Goal: Transaction & Acquisition: Purchase product/service

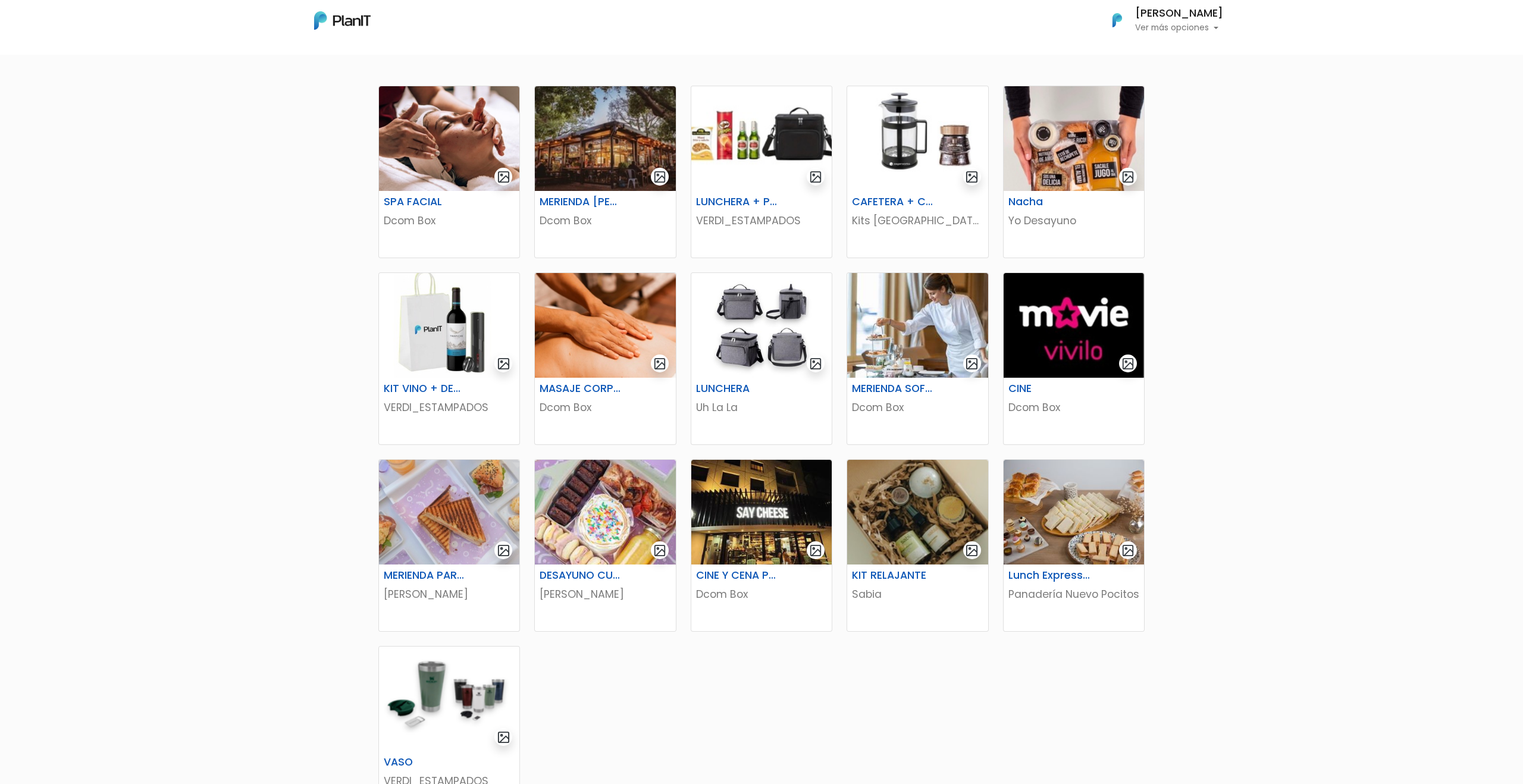
scroll to position [217, 0]
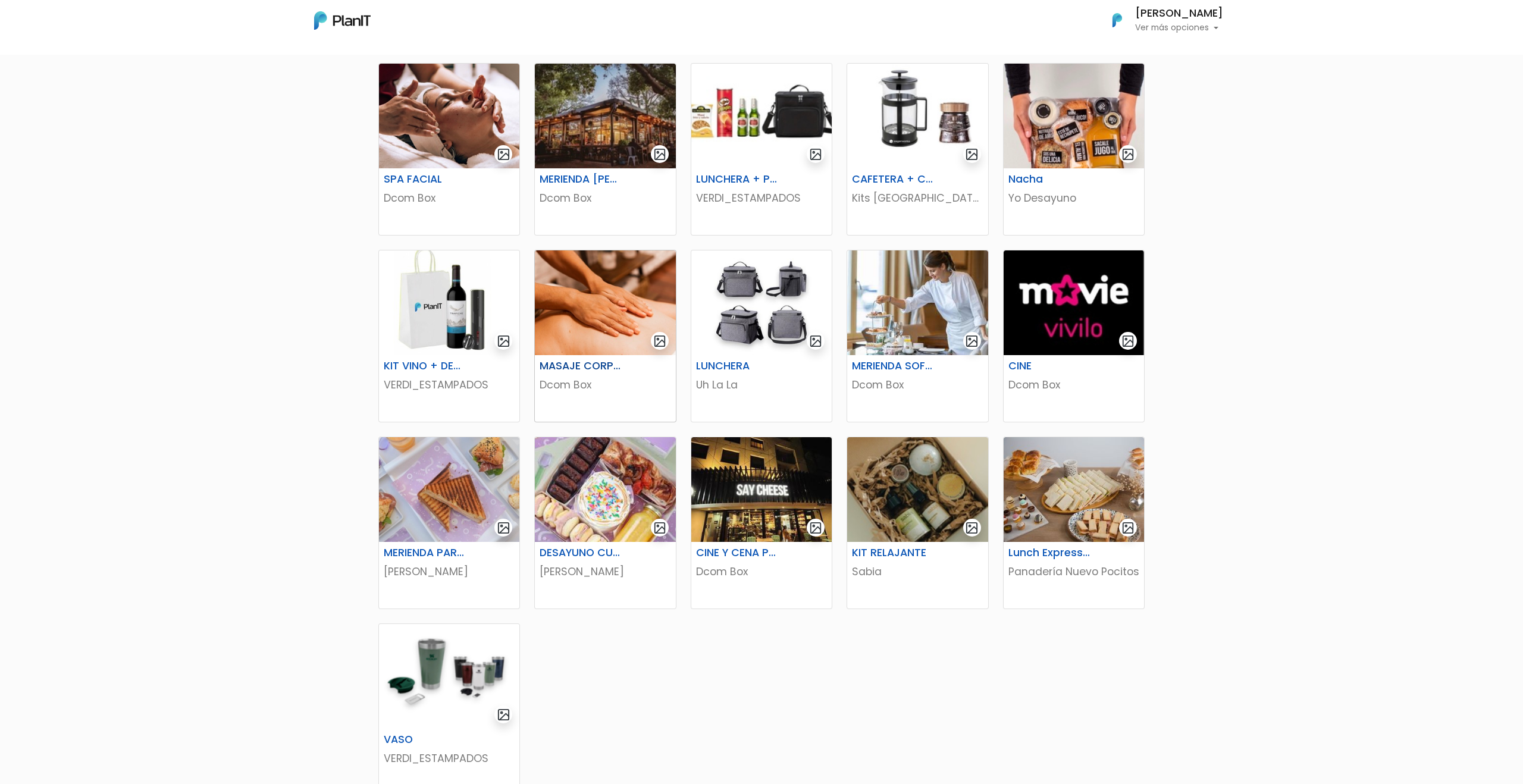
click at [581, 366] on h6 "MASAJE CORPORAL" at bounding box center [581, 366] width 97 height 12
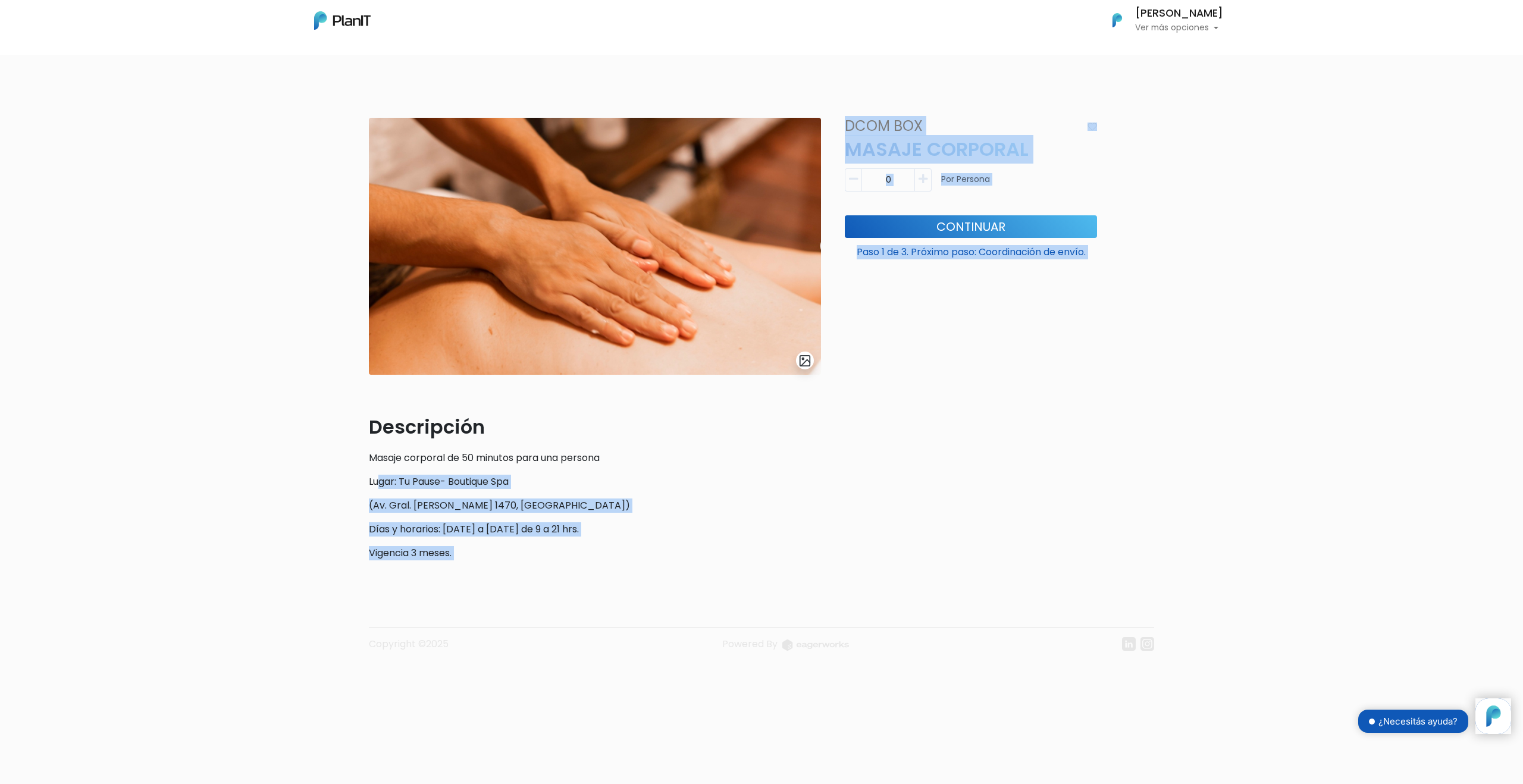
drag, startPoint x: 378, startPoint y: 478, endPoint x: 533, endPoint y: 578, distance: 184.5
click at [533, 578] on div "slide 1 of 1 Descripción Masaje corporal de 50 minutos para una persona Lugar: …" at bounding box center [761, 393] width 785 height 609
click at [533, 578] on footer "Copyright ©2025 Powered By" at bounding box center [761, 619] width 785 height 100
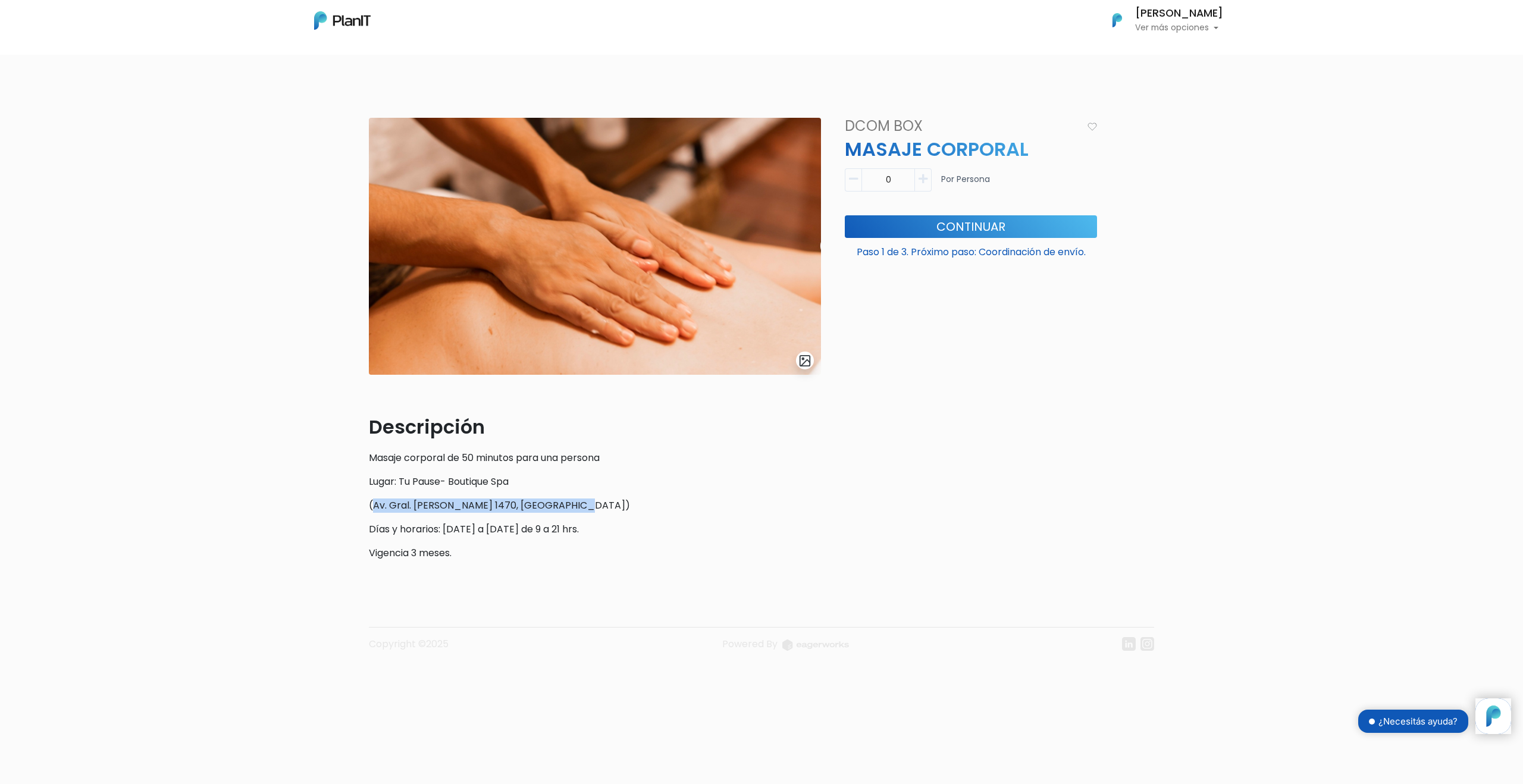
drag, startPoint x: 568, startPoint y: 503, endPoint x: 373, endPoint y: 505, distance: 195.0
click at [373, 505] on p "(Av. Gral. José María Paz 1470, Punta Gorda)" at bounding box center [594, 505] width 452 height 14
click at [497, 508] on p "(Av. Gral. José María Paz 1470, Punta Gorda)" at bounding box center [594, 505] width 452 height 14
drag, startPoint x: 504, startPoint y: 505, endPoint x: 373, endPoint y: 505, distance: 131.0
click at [373, 505] on p "(Av. Gral. José María Paz 1470, Punta Gorda)" at bounding box center [594, 505] width 452 height 14
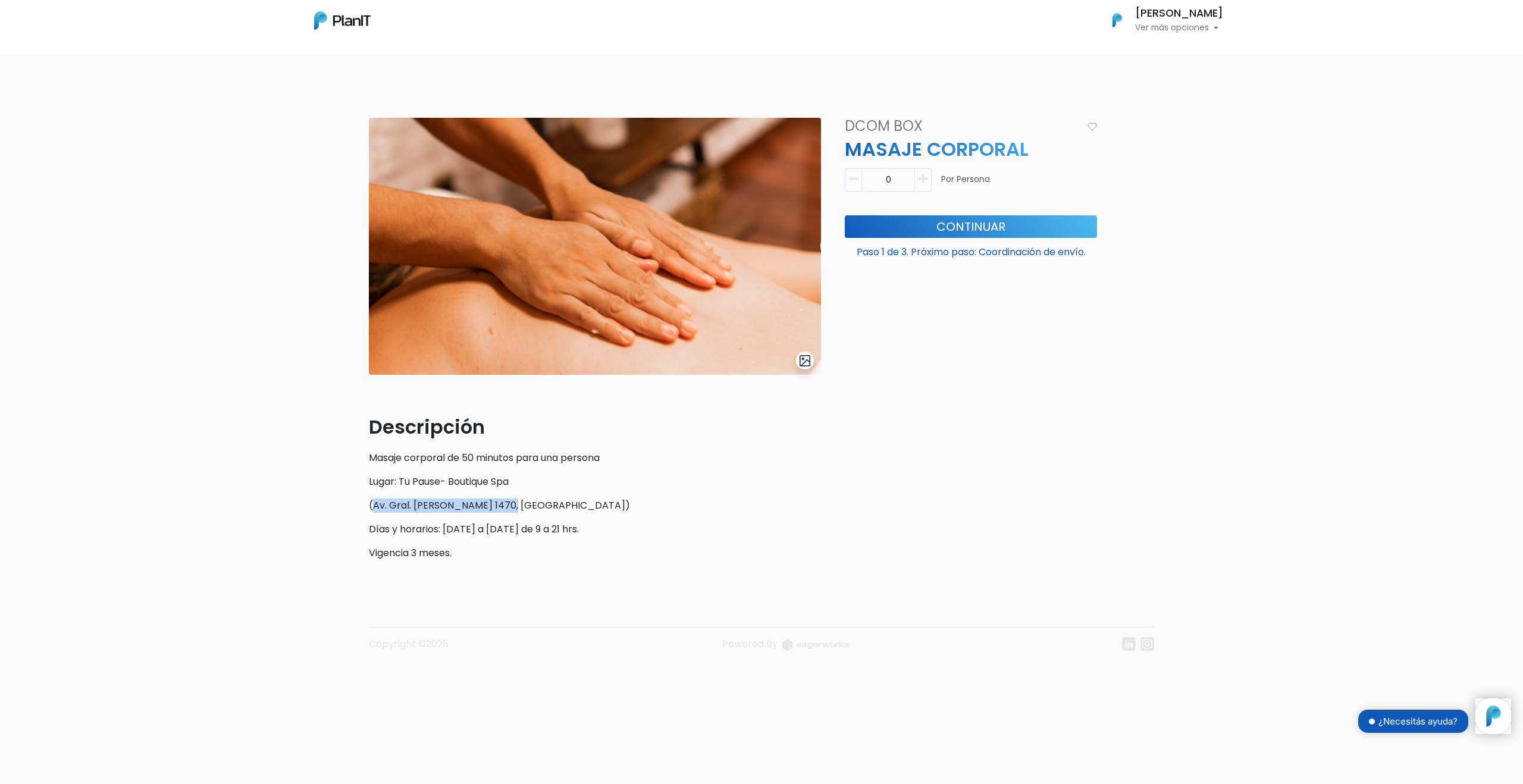
copy p "Av. Gral. José María Paz 1470"
click at [566, 468] on div "Descripción Masaje corporal de 50 minutos para una persona Lugar: Tu Pause- Bou…" at bounding box center [594, 487] width 452 height 148
click at [929, 172] on button "button" at bounding box center [923, 180] width 16 height 23
type input "1"
drag, startPoint x: 880, startPoint y: 252, endPoint x: 1164, endPoint y: 263, distance: 284.2
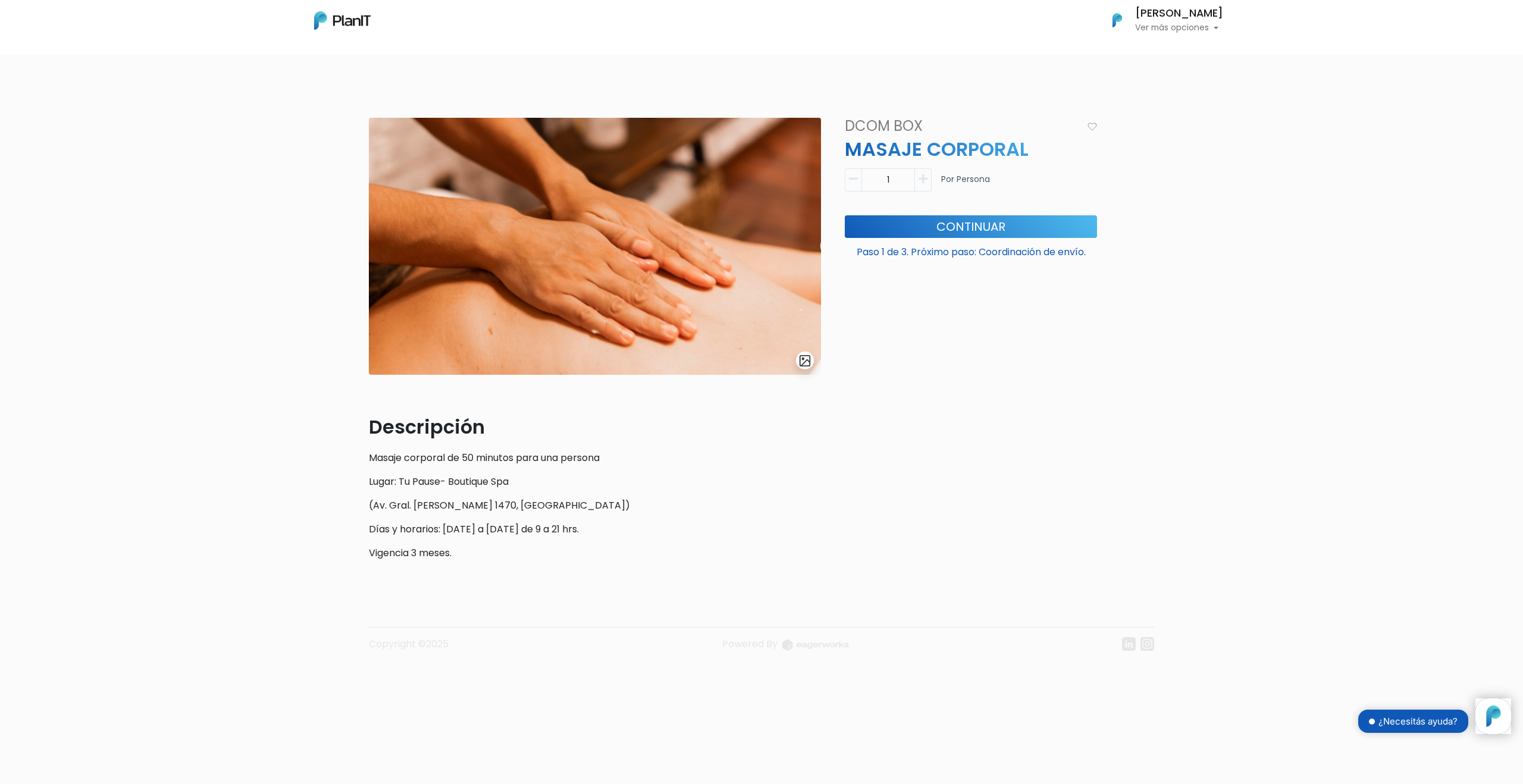
click at [1164, 263] on div "slide 1 of 1 Descripción Masaje corporal de 50 minutos para una persona Lugar: …" at bounding box center [761, 393] width 1523 height 609
click at [1006, 226] on button "Continuar" at bounding box center [970, 226] width 252 height 23
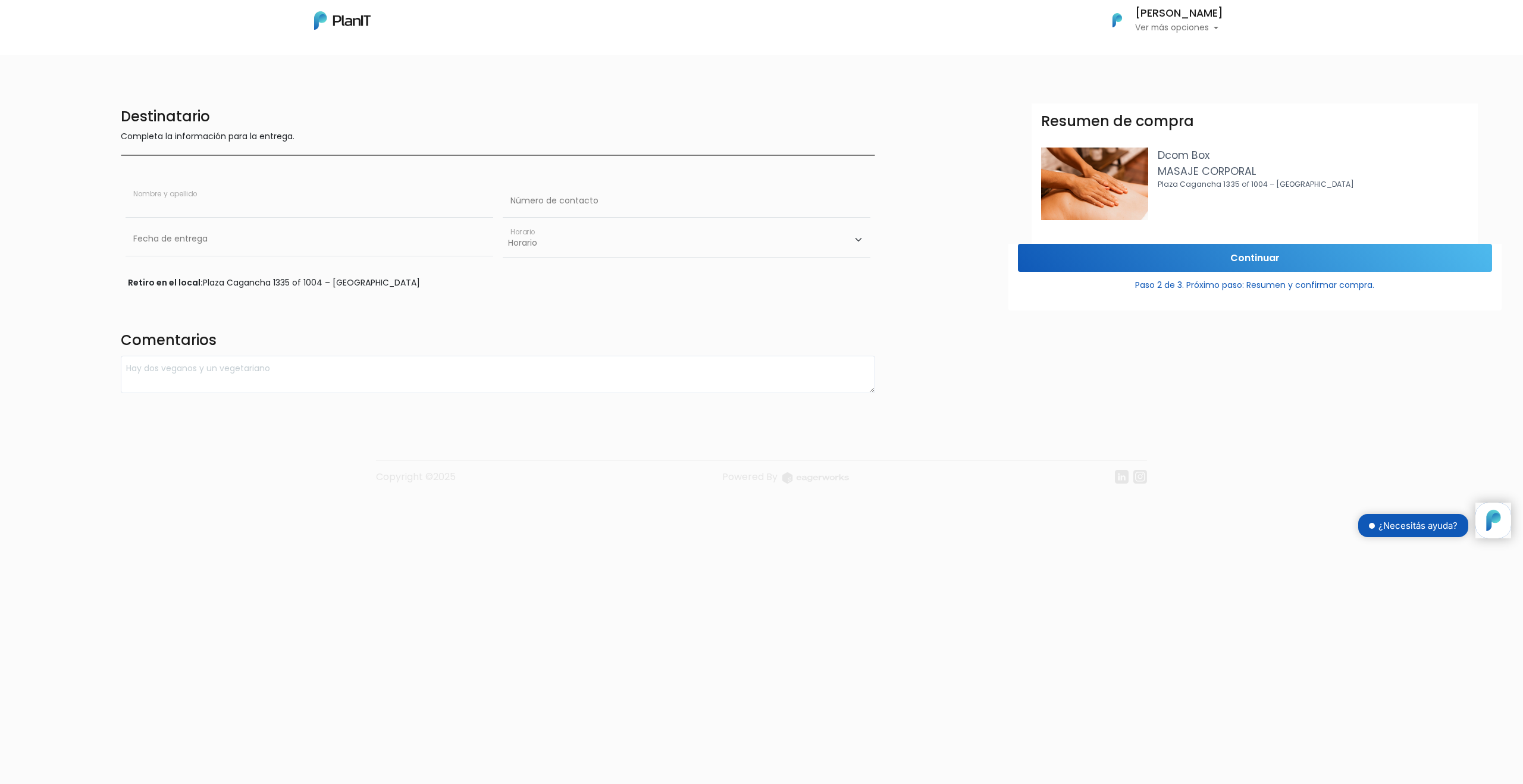
click at [321, 206] on input "text" at bounding box center [310, 201] width 368 height 33
drag, startPoint x: 1323, startPoint y: 185, endPoint x: 1181, endPoint y: 166, distance: 143.3
click at [1187, 168] on div "Dcom Box MASAJE CORPORAL Plaza Cagancha 1335 of 1004 – Montevideo" at bounding box center [1313, 184] width 311 height 72
click at [226, 207] on input "text" at bounding box center [310, 201] width 368 height 33
click at [269, 204] on input "text" at bounding box center [310, 201] width 368 height 33
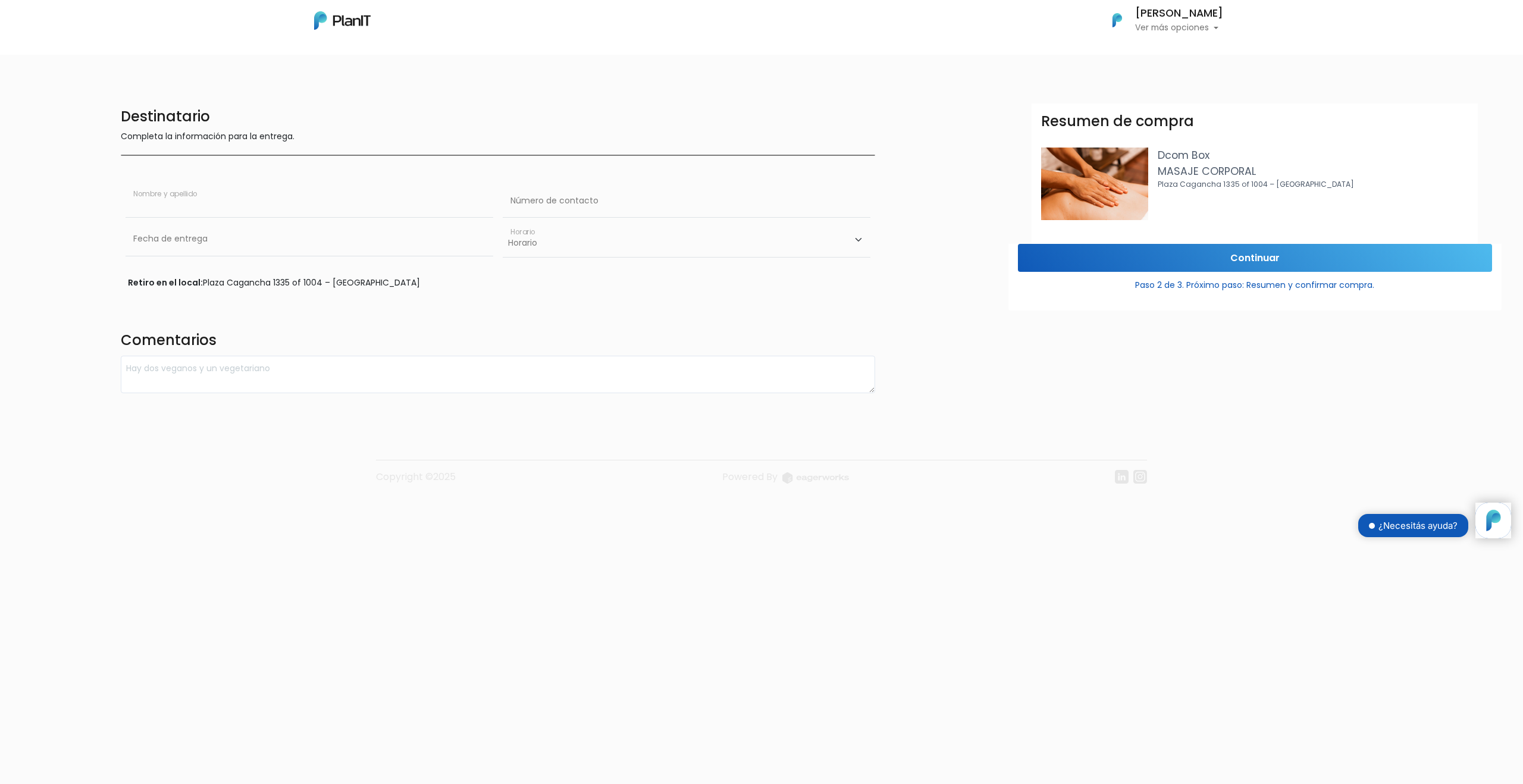
type input "Martin Wildbaum"
type input "0000000000"
drag, startPoint x: 601, startPoint y: 206, endPoint x: 351, endPoint y: 210, distance: 250.0
click at [358, 208] on div "Martin Wildbaum Nombre y apellido 0000000000 Número de contacto" at bounding box center [498, 204] width 754 height 38
type input "+598 99170682"
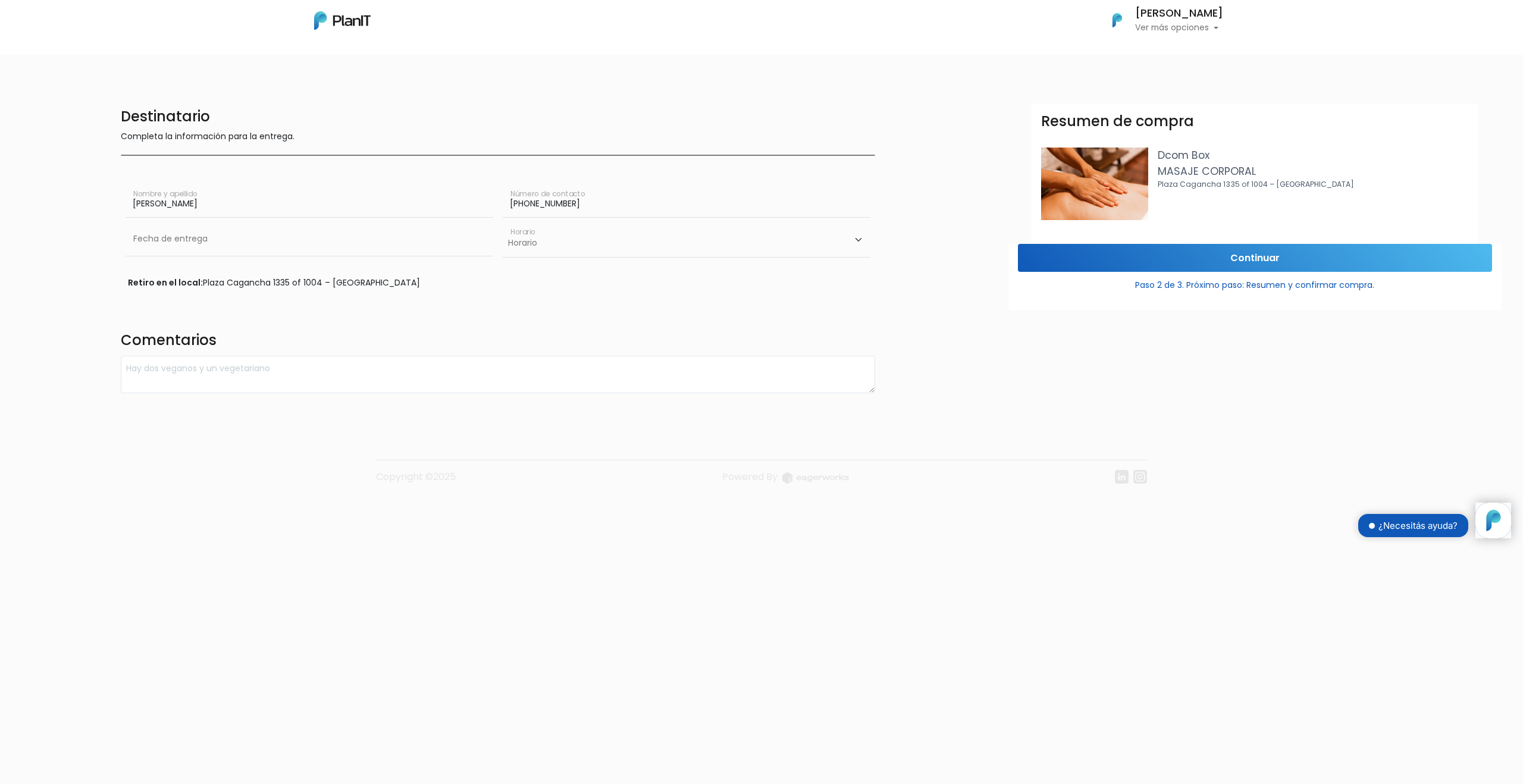
click at [568, 238] on select "Horario 10:00 - 12:00 14:00 - 16:00 16:00 - 18:00" at bounding box center [687, 239] width 368 height 34
click at [279, 248] on input "text" at bounding box center [310, 239] width 368 height 33
click at [209, 320] on td "11" at bounding box center [209, 322] width 18 height 18
type input "11/09/2025"
click at [542, 240] on select "Horario 10:00 - 12:00 14:00 - 16:00 16:00 - 18:00" at bounding box center [687, 239] width 368 height 34
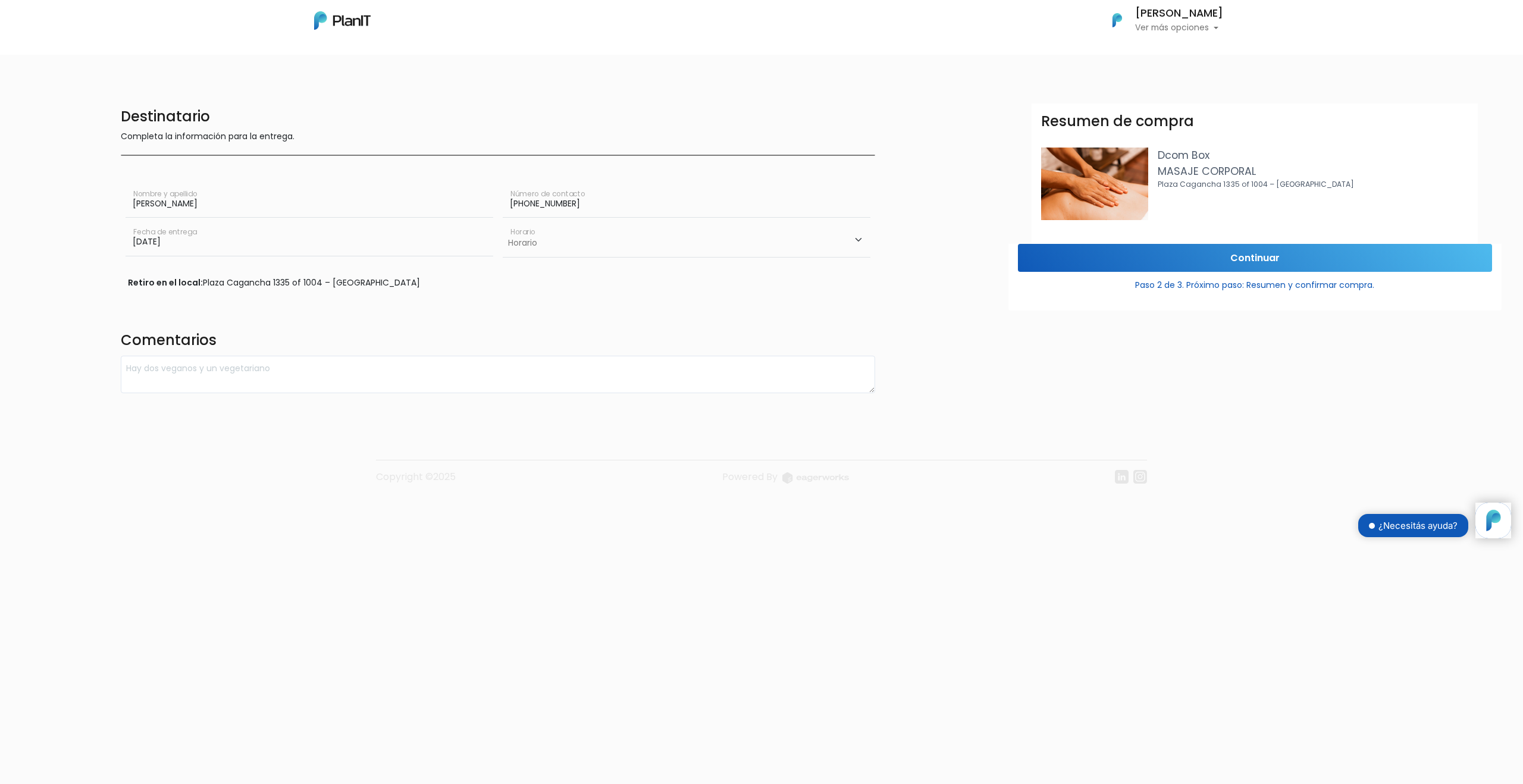
select select "2"
click at [503, 222] on select "Horario 10:00 - 12:00 14:00 - 16:00 16:00 - 18:00" at bounding box center [687, 239] width 368 height 34
drag, startPoint x: 135, startPoint y: 282, endPoint x: 482, endPoint y: 287, distance: 347.0
click at [493, 289] on div "Destinatario Completa la información para la entrega. Martin Wildbaum Nombre y …" at bounding box center [498, 248] width 769 height 290
click at [399, 295] on div "Destinatario Completa la información para la entrega. Martin Wildbaum Nombre y …" at bounding box center [498, 248] width 769 height 290
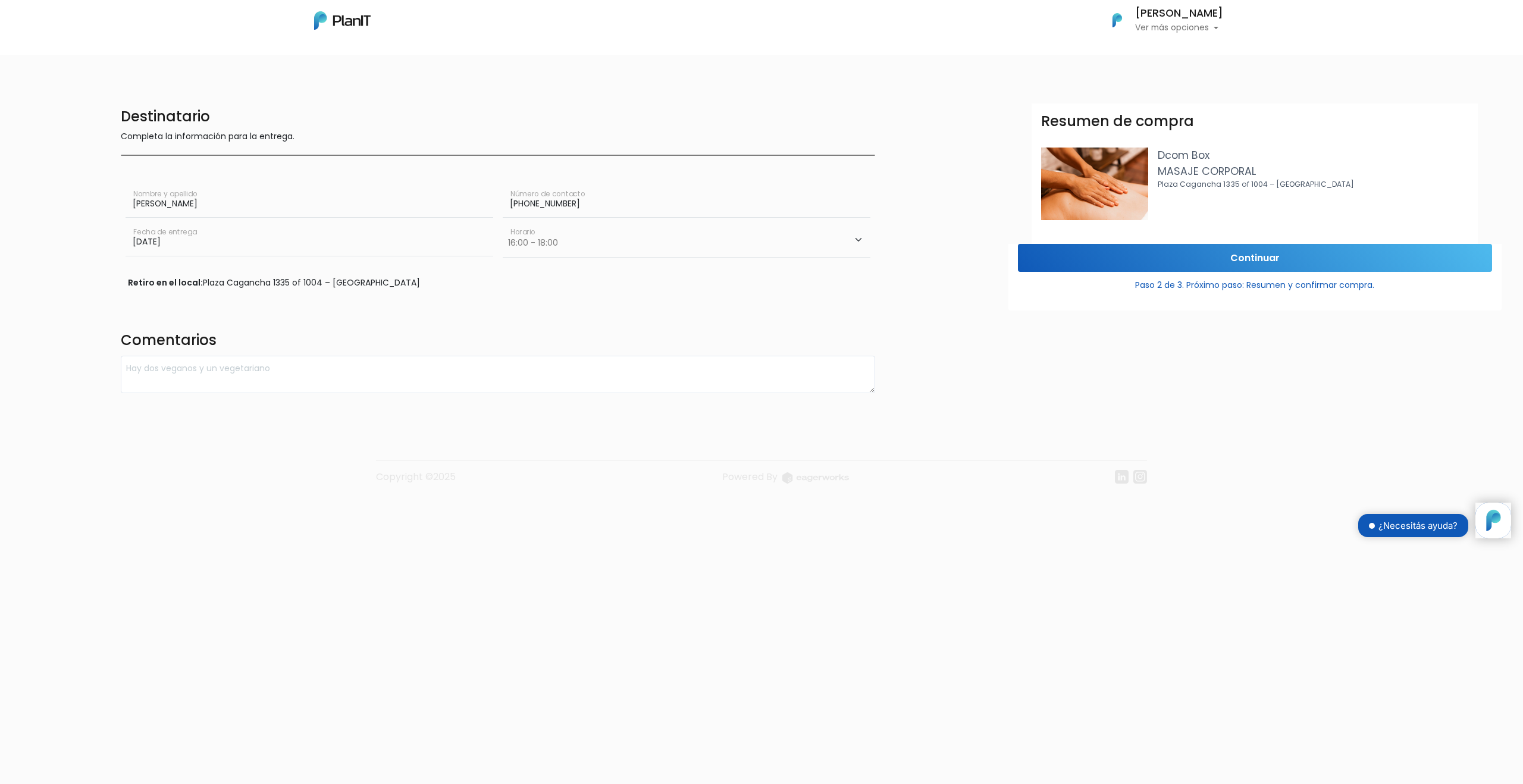
drag, startPoint x: 400, startPoint y: 286, endPoint x: 127, endPoint y: 274, distance: 273.3
click at [127, 273] on div "Destinatario Completa la información para la entrega. Martin Wildbaum Nombre y …" at bounding box center [498, 248] width 769 height 290
click at [235, 379] on textarea at bounding box center [498, 374] width 754 height 38
type textarea "c"
click at [259, 373] on textarea "Cuanto mas tarde se pueda prgramar mejor. Muchisimas gracias" at bounding box center [498, 374] width 754 height 38
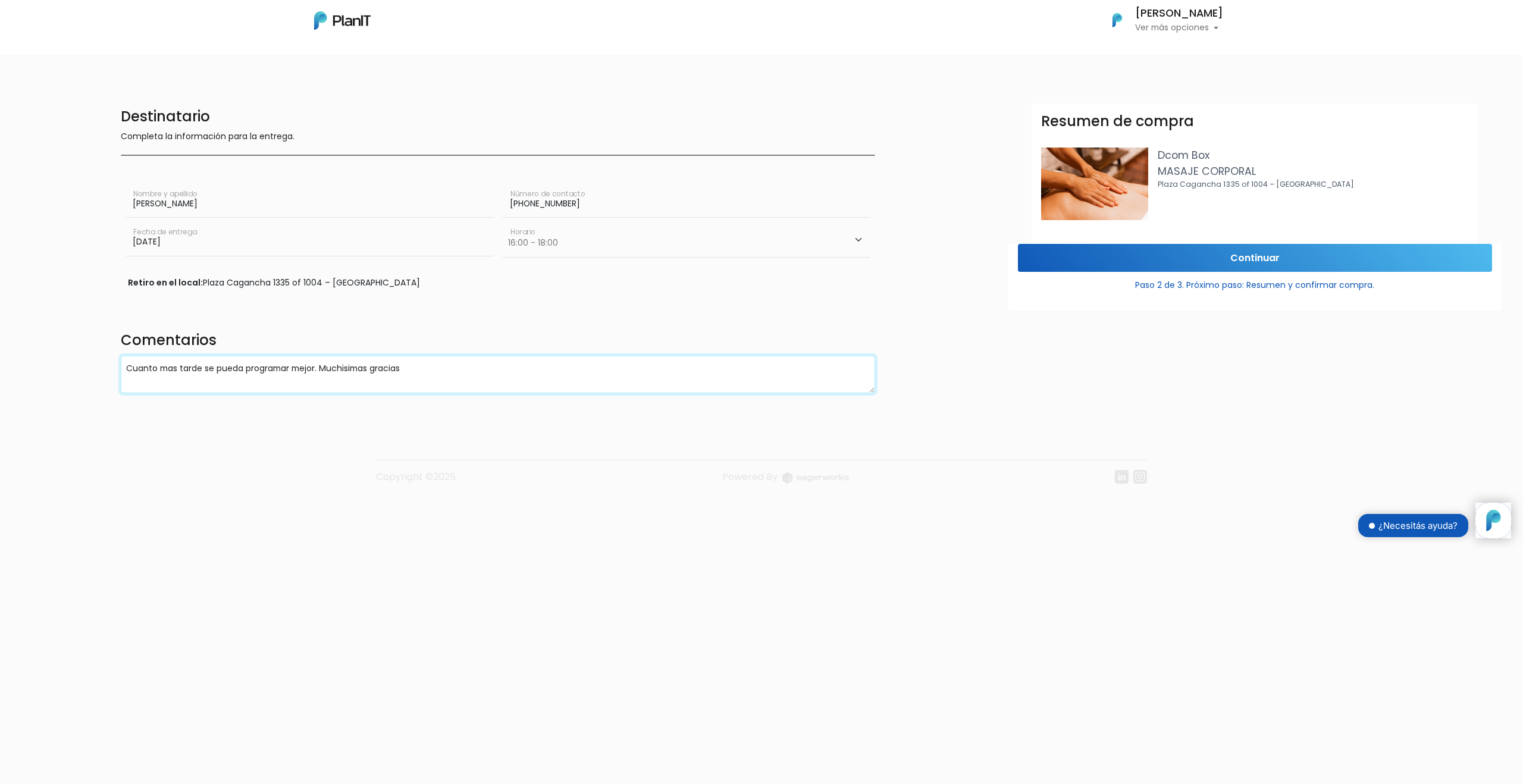
drag, startPoint x: 440, startPoint y: 380, endPoint x: 0, endPoint y: 326, distance: 443.3
click at [0, 326] on div "Destinatario Completa la información para la entrega. Martin Wildbaum Nombre y …" at bounding box center [762, 248] width 1537 height 290
type textarea "Cuanto mas tarde se pueda programar mejor. Muchisimas gracias"
click at [414, 537] on body "Mis Compras Mi Lista Editar Información Cerrar Sesión Martin wildbaum Ver más o…" at bounding box center [761, 392] width 1523 height 784
click at [1234, 267] on input "Continuar" at bounding box center [1254, 258] width 474 height 28
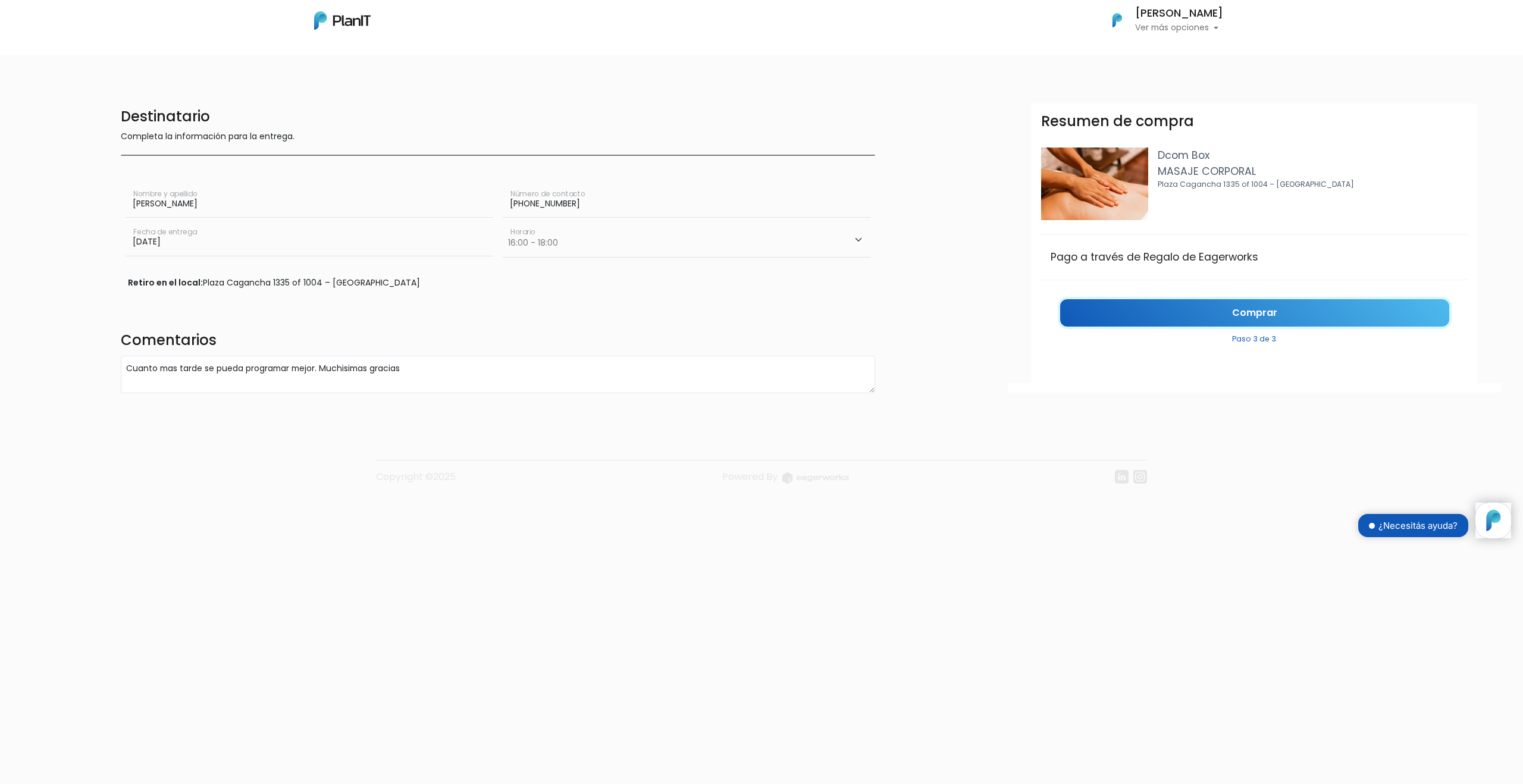
click at [1257, 316] on link "Comprar" at bounding box center [1254, 313] width 389 height 28
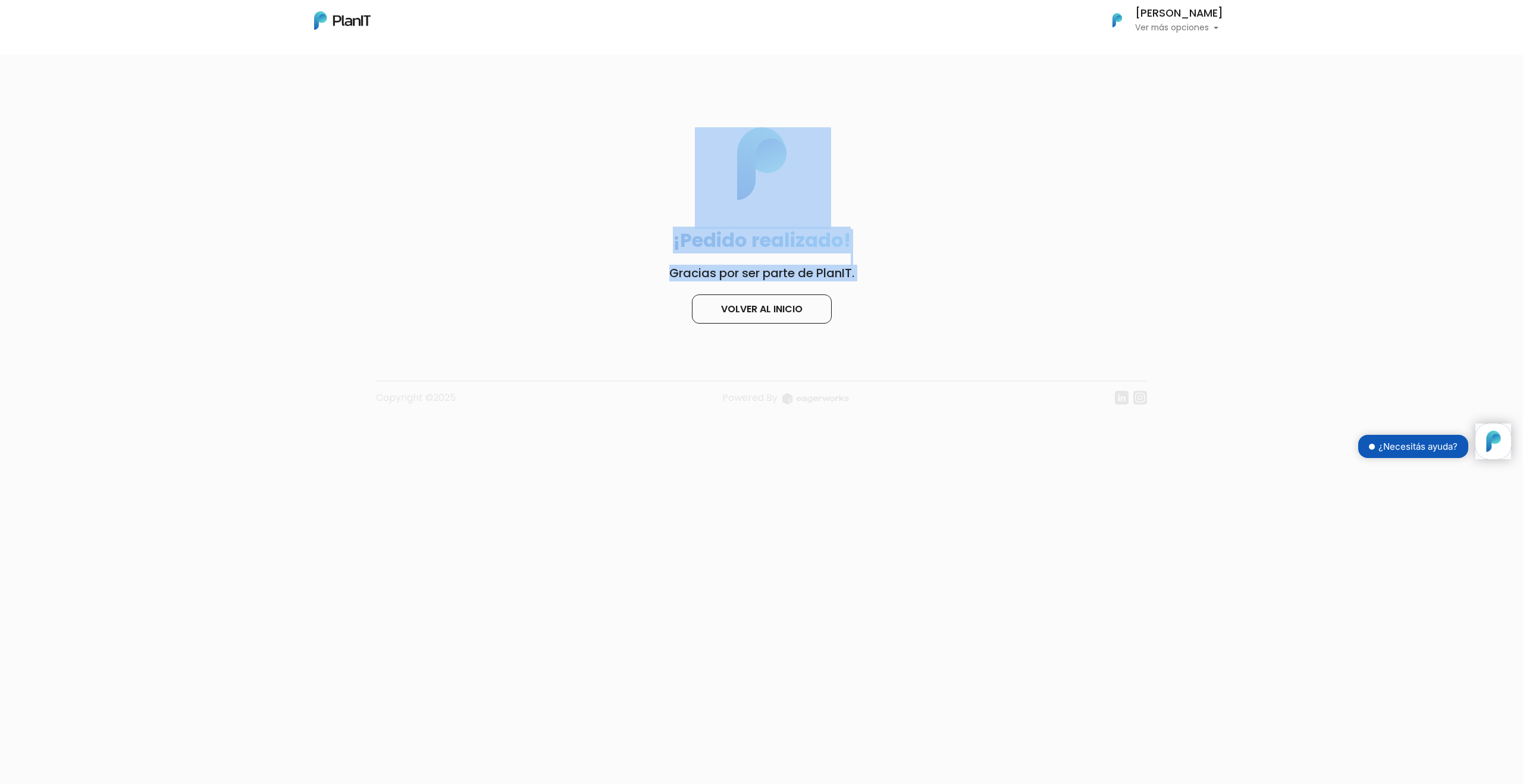
drag, startPoint x: 909, startPoint y: 305, endPoint x: 619, endPoint y: 163, distance: 322.9
click at [626, 174] on div "¡Pedido realizado! Gracias por ser parte de PlanIT. Volver al inicio" at bounding box center [761, 206] width 1523 height 234
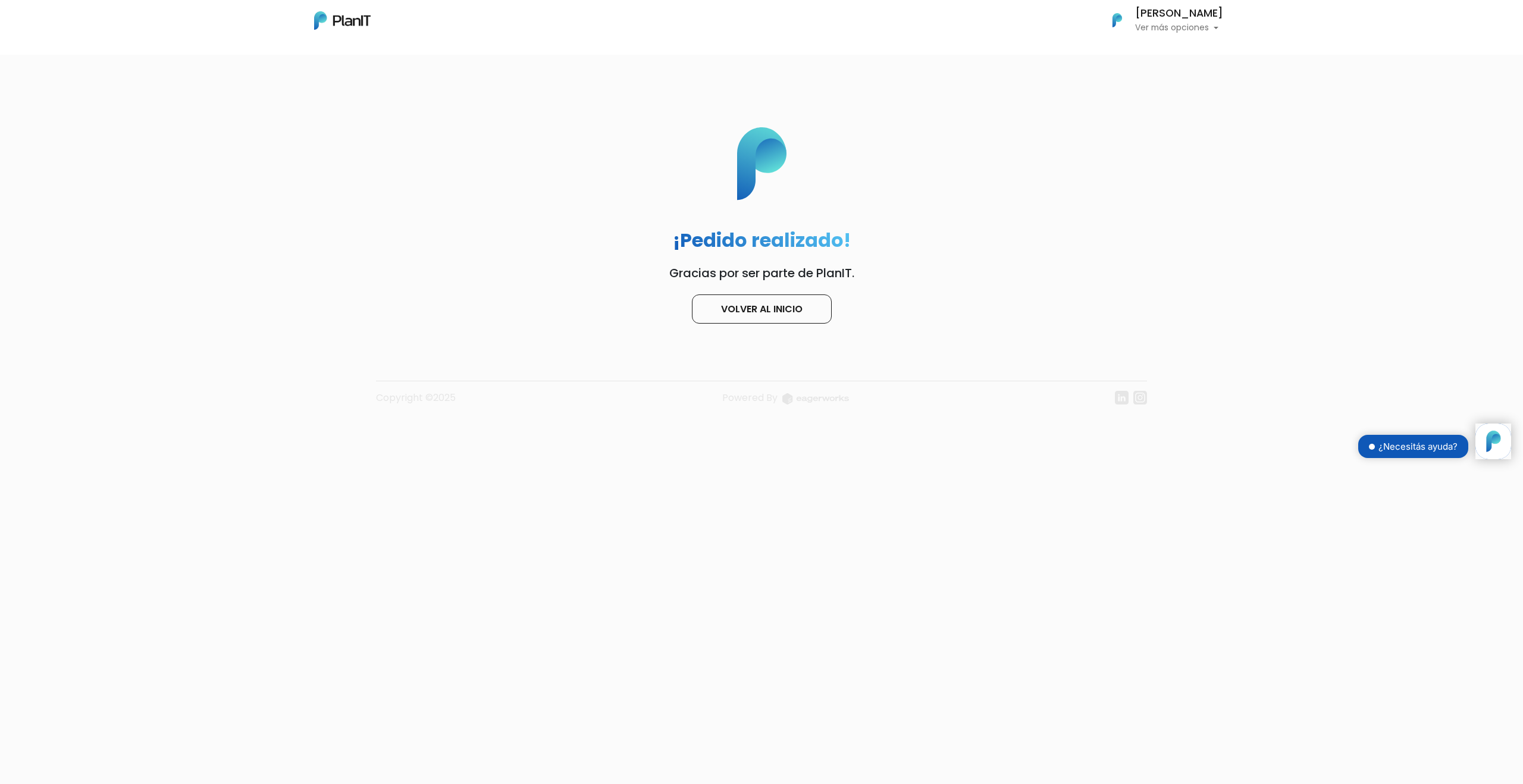
click at [747, 324] on footer "Copyright ©2025 Powered By" at bounding box center [761, 373] width 785 height 100
click at [745, 297] on link "Volver al inicio" at bounding box center [762, 309] width 140 height 29
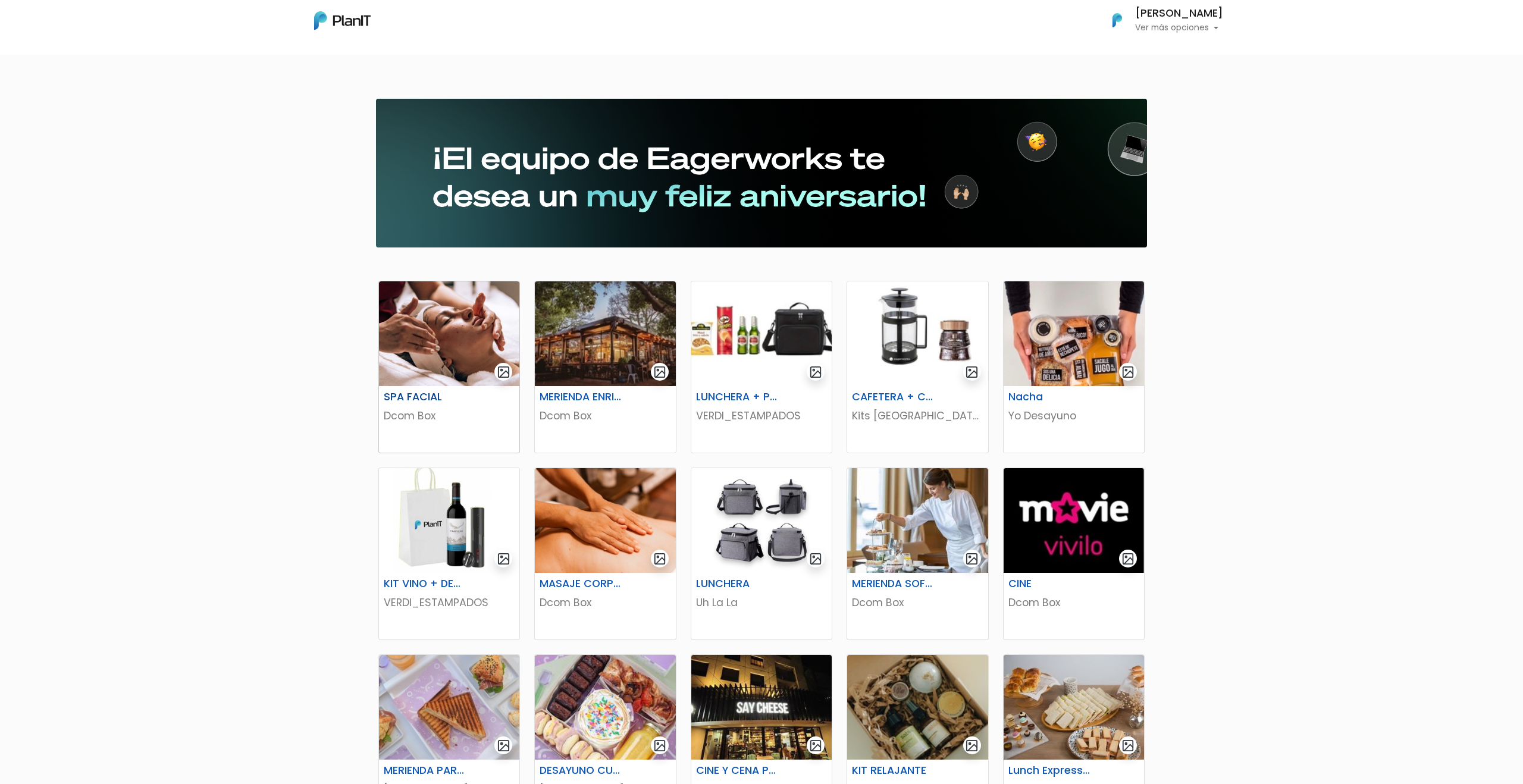
click at [432, 324] on img at bounding box center [449, 333] width 140 height 105
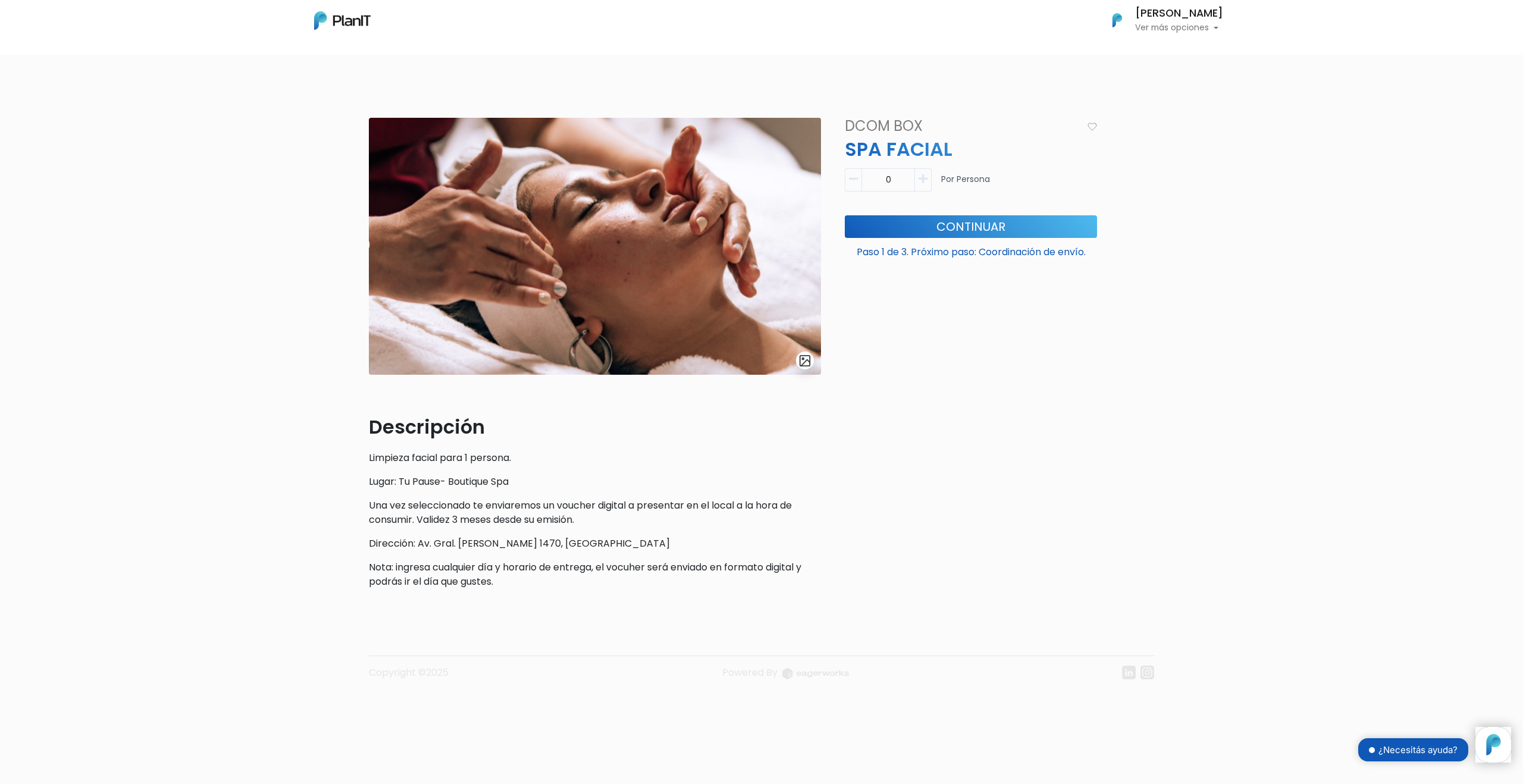
click at [925, 178] on icon "button" at bounding box center [923, 179] width 9 height 11
type input "1"
drag, startPoint x: 782, startPoint y: 589, endPoint x: 613, endPoint y: 416, distance: 241.8
click at [613, 422] on div "slide 1 of 1 Descripción Limpieza facial para 1 persona. Lugar: Tu Pause- Bouti…" at bounding box center [595, 357] width 466 height 481
drag, startPoint x: 1077, startPoint y: 249, endPoint x: 901, endPoint y: 239, distance: 176.3
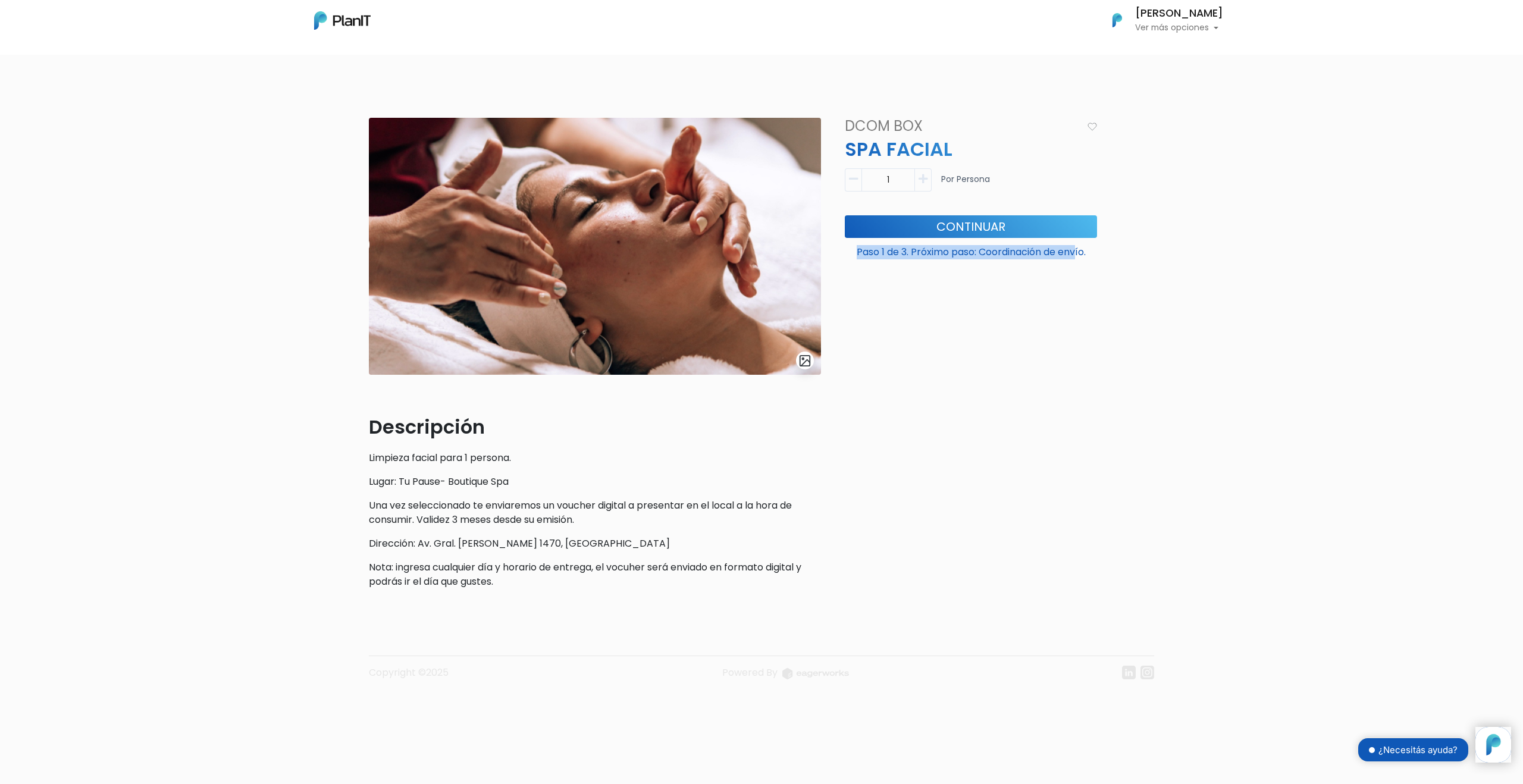
click at [902, 239] on div "Paso 1 de 3. Próximo paso: Coordinación de envío. Continuar" at bounding box center [971, 242] width 267 height 53
click at [1000, 235] on button "Continuar" at bounding box center [970, 226] width 252 height 23
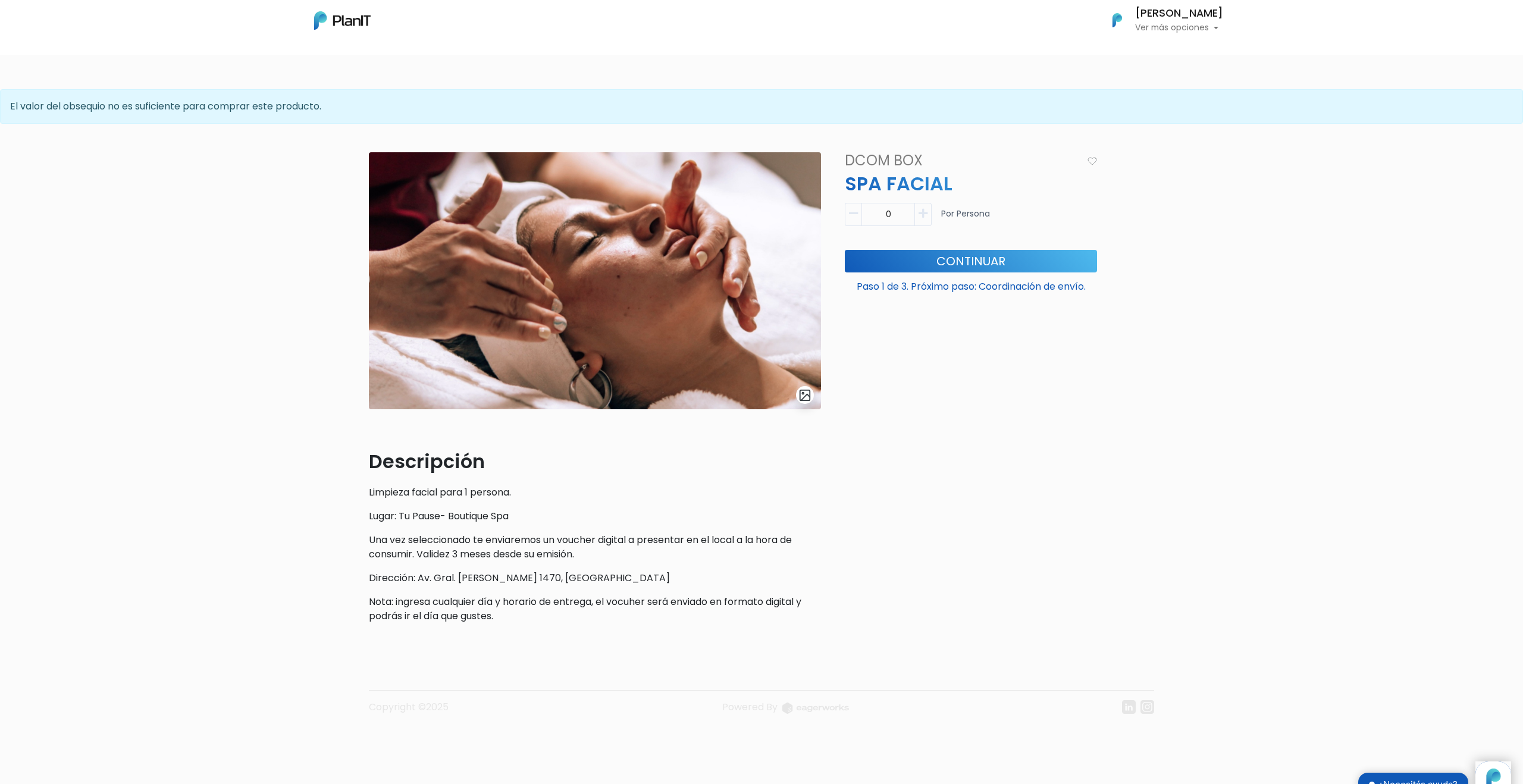
click at [332, 20] on img at bounding box center [342, 21] width 57 height 18
